Goal: Information Seeking & Learning: Learn about a topic

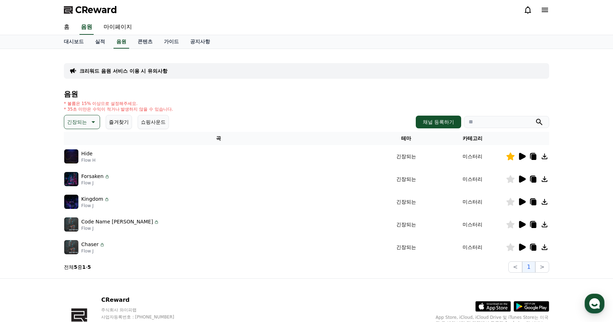
click at [93, 124] on icon at bounding box center [92, 122] width 9 height 9
click at [82, 180] on button "긴장되는" at bounding box center [78, 181] width 26 height 16
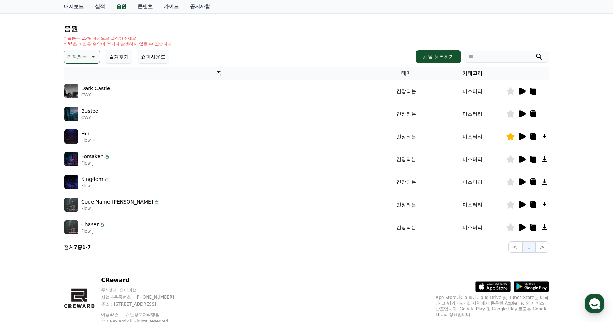
scroll to position [67, 0]
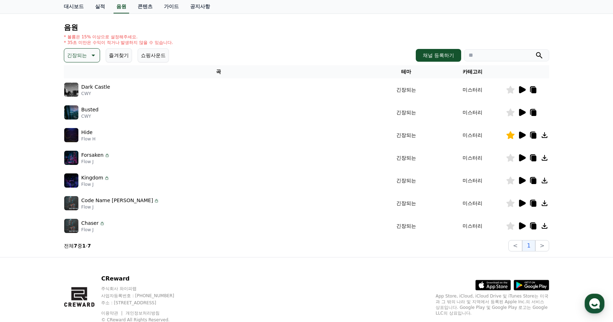
click at [522, 90] on icon at bounding box center [522, 89] width 7 height 7
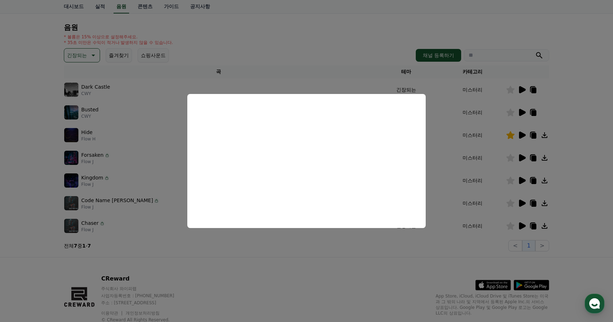
click at [523, 111] on button "close modal" at bounding box center [306, 161] width 613 height 322
click at [523, 111] on icon at bounding box center [522, 112] width 7 height 7
click at [524, 158] on button "close modal" at bounding box center [306, 161] width 613 height 322
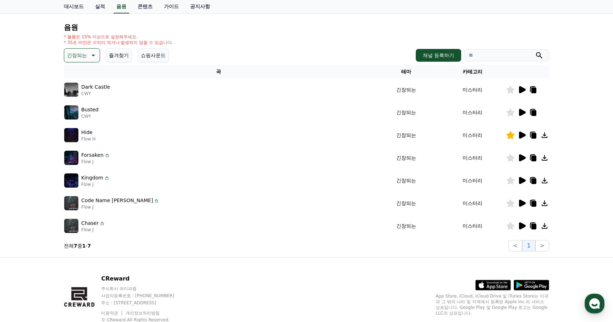
click at [524, 158] on icon at bounding box center [522, 157] width 7 height 7
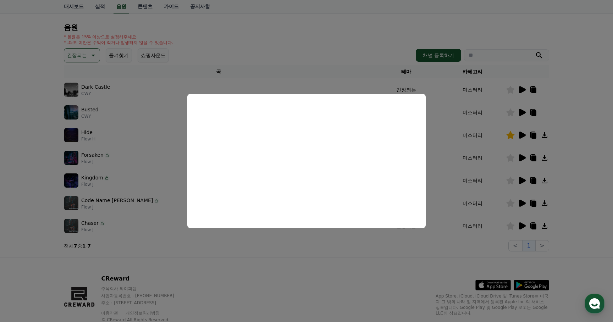
click at [515, 177] on button "close modal" at bounding box center [306, 161] width 613 height 322
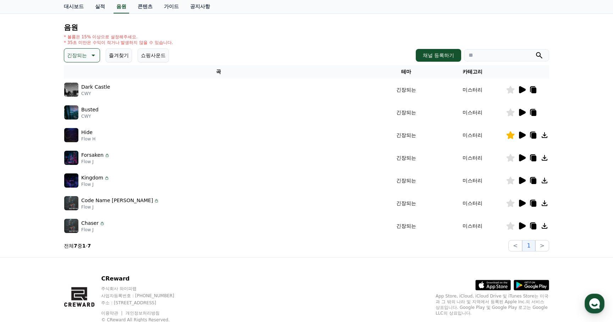
click at [523, 180] on icon at bounding box center [522, 180] width 7 height 7
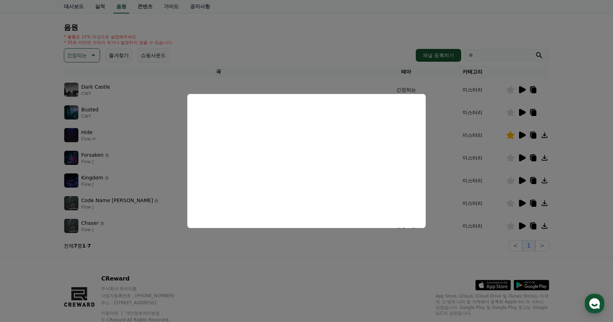
click at [525, 208] on button "close modal" at bounding box center [306, 161] width 613 height 322
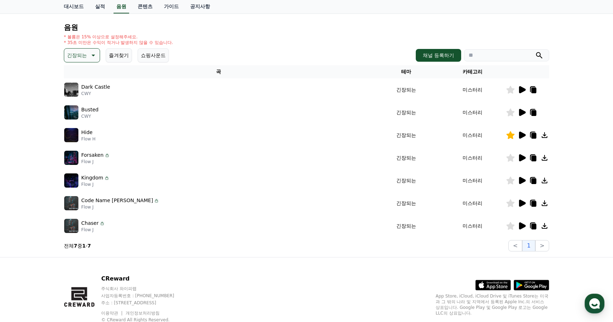
click at [523, 202] on icon at bounding box center [522, 203] width 7 height 7
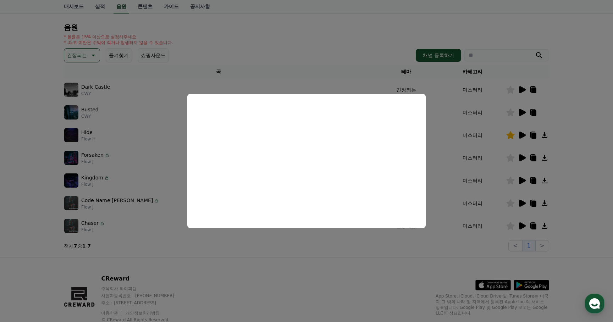
click at [522, 227] on button "close modal" at bounding box center [306, 161] width 613 height 322
click at [522, 227] on icon at bounding box center [522, 226] width 7 height 7
click at [286, 254] on button "close modal" at bounding box center [306, 161] width 613 height 322
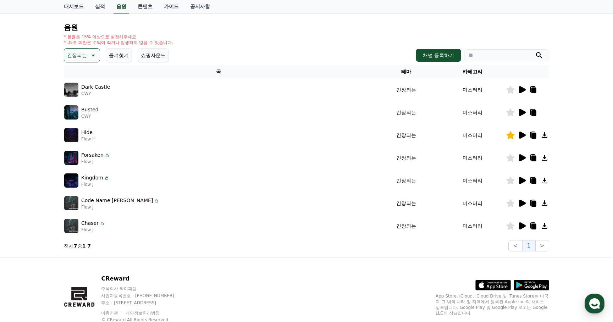
click at [532, 224] on icon at bounding box center [533, 226] width 9 height 9
click at [92, 55] on icon at bounding box center [92, 55] width 9 height 9
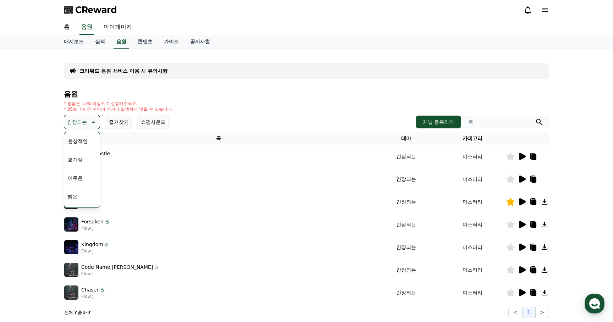
scroll to position [12, 0]
click at [80, 180] on button "어두운" at bounding box center [75, 184] width 21 height 16
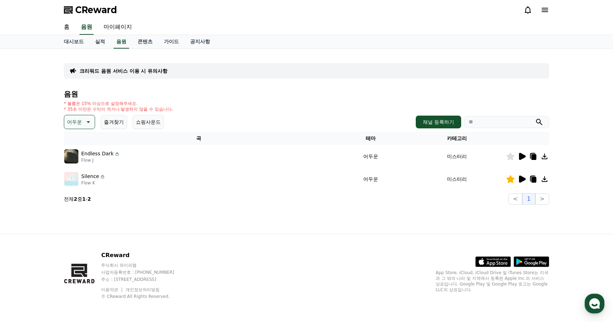
click at [524, 158] on icon at bounding box center [522, 156] width 9 height 9
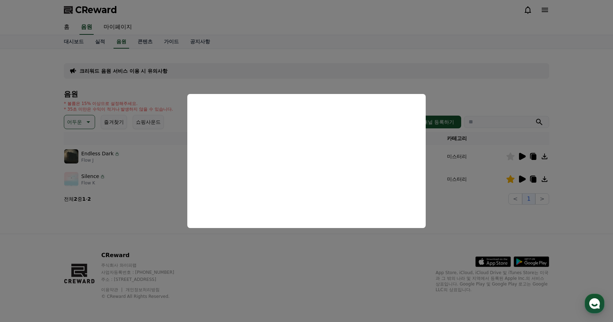
click at [461, 223] on button "close modal" at bounding box center [306, 161] width 613 height 322
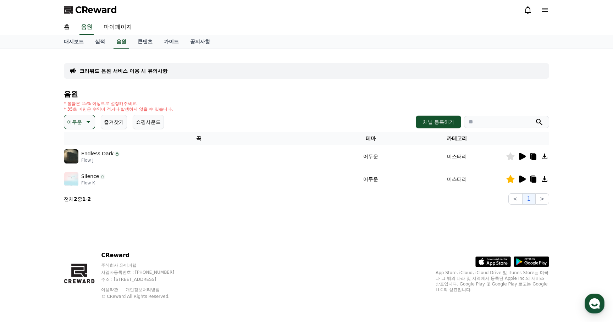
click at [83, 120] on icon at bounding box center [87, 122] width 9 height 9
click at [74, 151] on button "반전" at bounding box center [73, 150] width 16 height 16
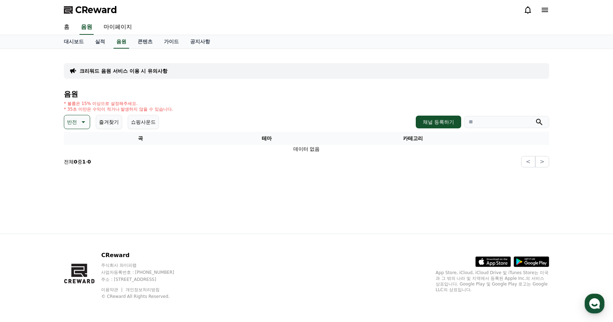
click at [78, 120] on icon at bounding box center [82, 122] width 9 height 9
click at [80, 153] on button "어두운" at bounding box center [75, 152] width 21 height 16
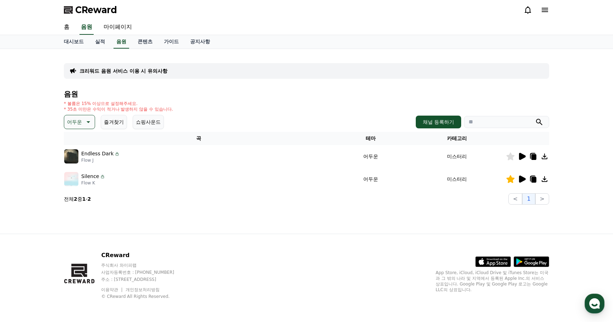
click at [89, 122] on icon at bounding box center [87, 122] width 9 height 9
click at [80, 186] on button "드라마틱" at bounding box center [78, 184] width 26 height 16
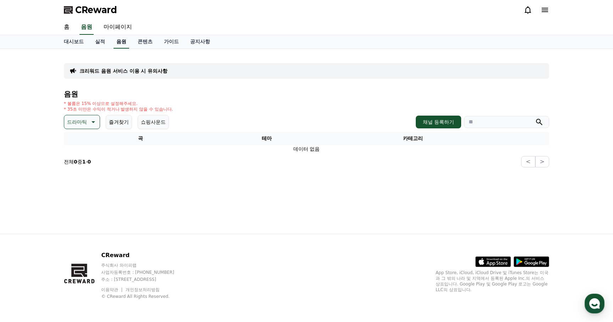
click at [118, 43] on link "음원" at bounding box center [122, 41] width 16 height 13
click at [114, 45] on link "음원" at bounding box center [122, 41] width 16 height 13
click at [116, 44] on link "음원" at bounding box center [122, 41] width 16 height 13
click at [88, 118] on icon at bounding box center [92, 122] width 9 height 9
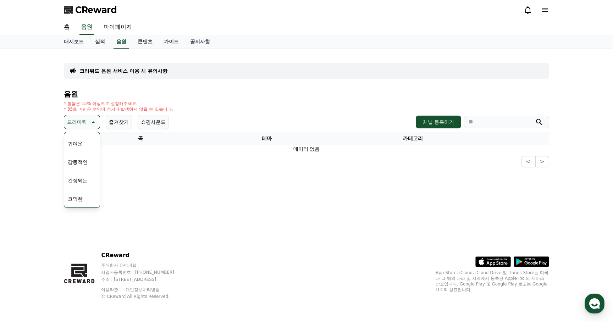
click at [152, 189] on div "크리워드 음원 서비스 이용 시 유의사항 음원 * 볼륨은 15% 이상으로 설정해주세요. * 35초 미만은 수익이 적거나 발생하지 않을 수 있습니…" at bounding box center [306, 141] width 497 height 185
click at [77, 40] on link "대시보드" at bounding box center [73, 41] width 31 height 13
